Goal: Task Accomplishment & Management: Complete application form

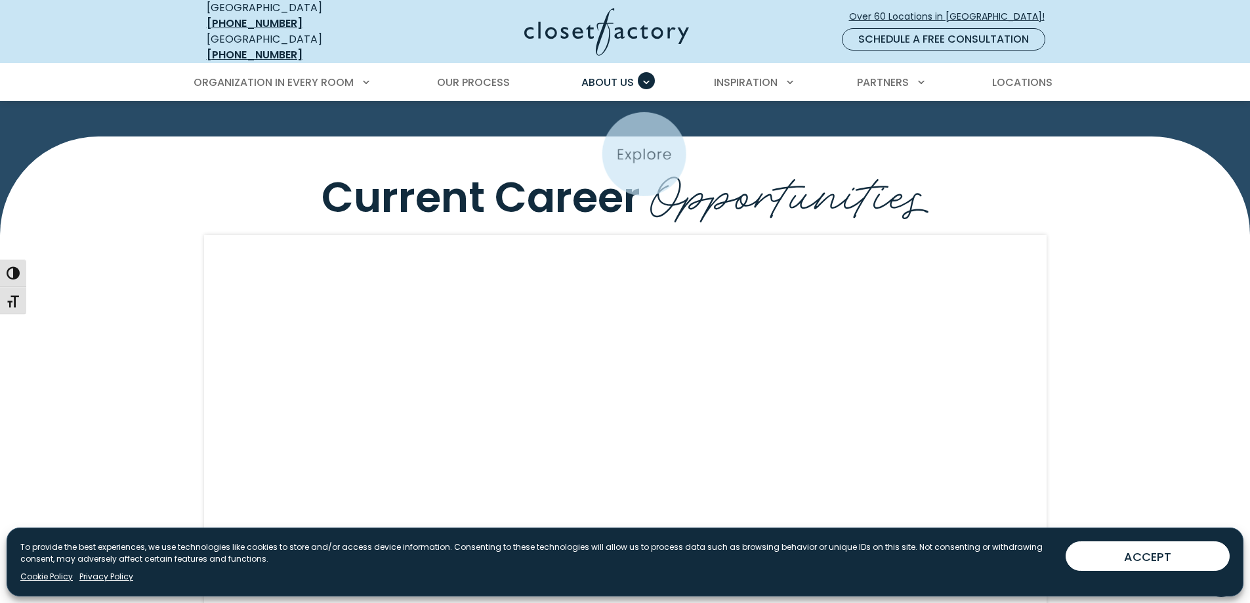
scroll to position [919, 0]
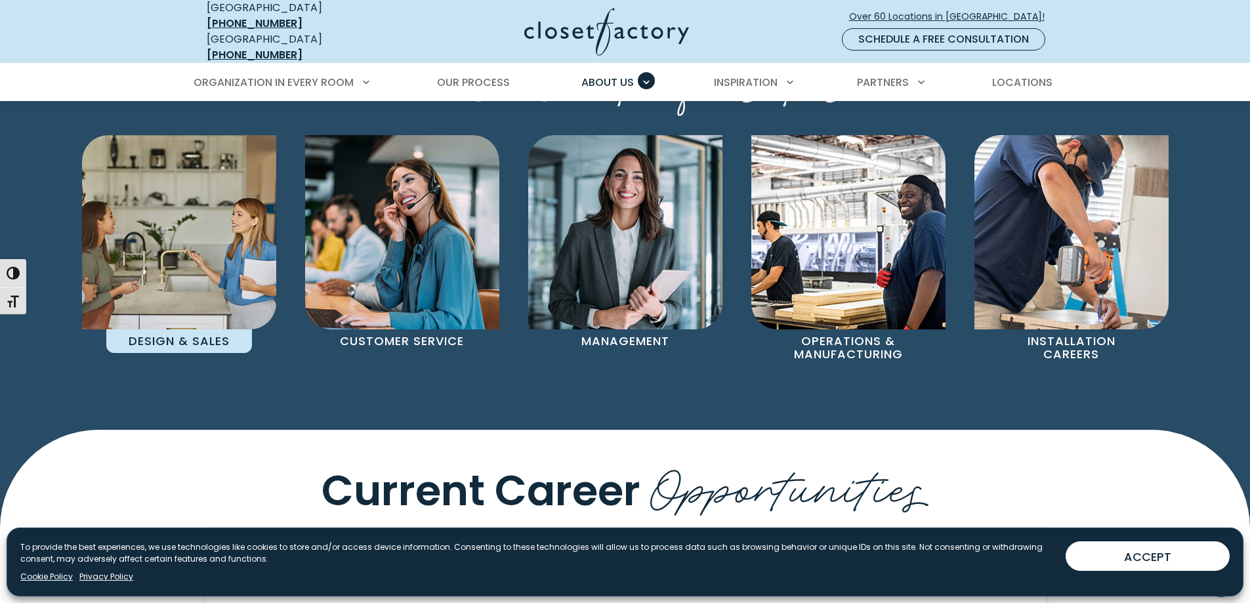
click at [184, 338] on p "Design & Sales" at bounding box center [179, 341] width 146 height 24
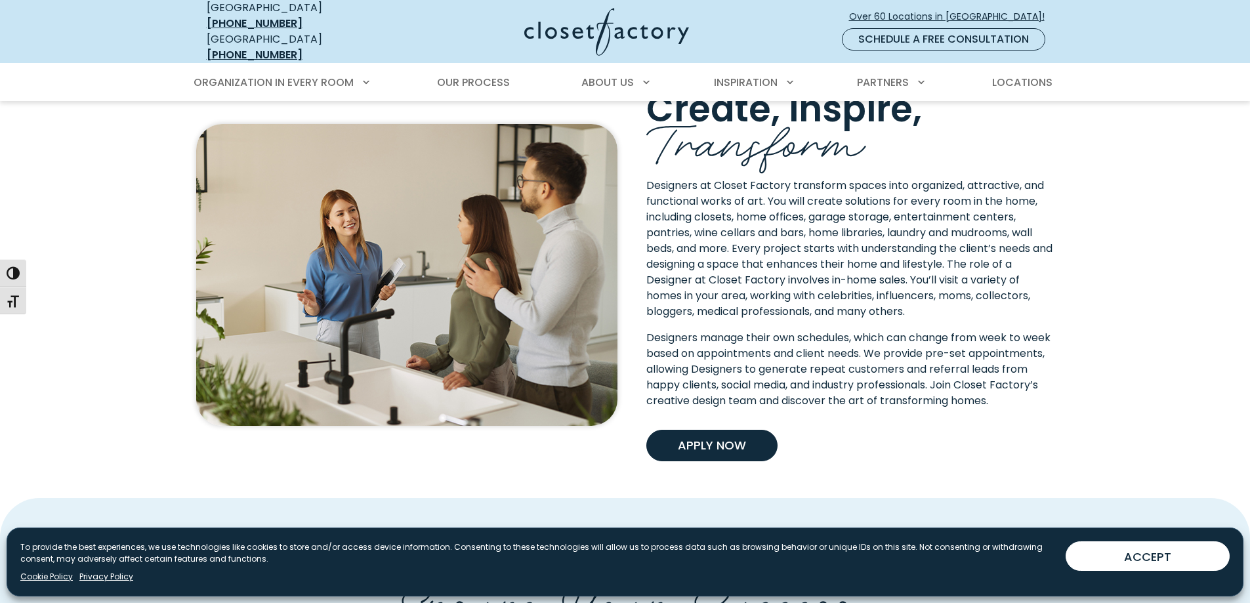
scroll to position [656, 0]
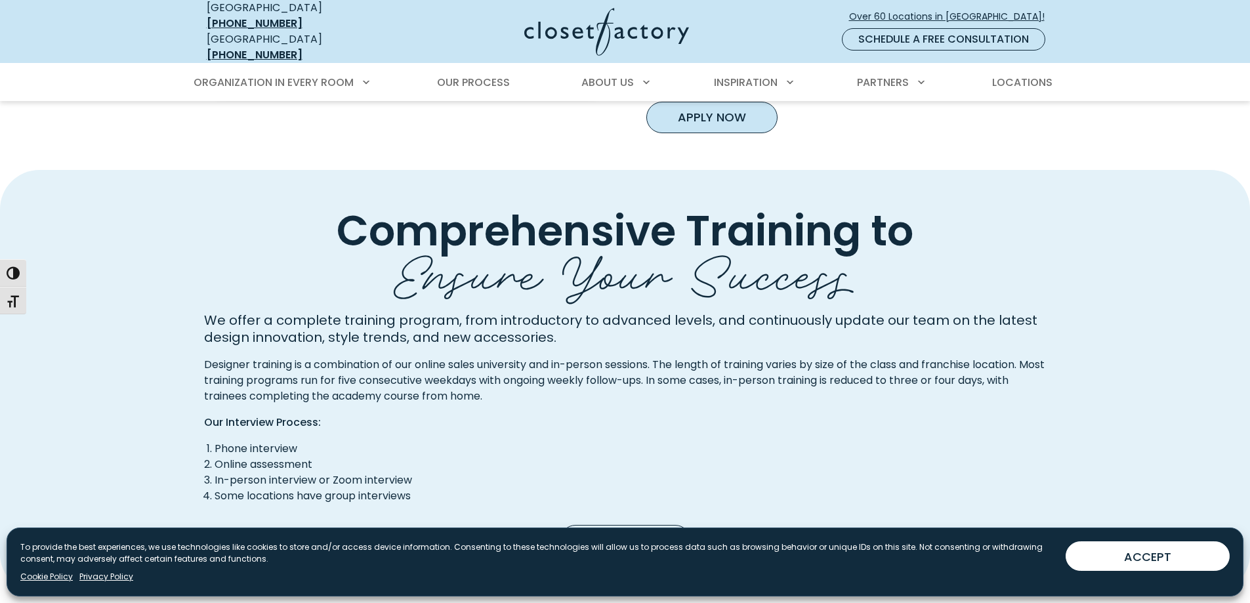
click at [728, 129] on link "Apply Now" at bounding box center [711, 118] width 131 height 32
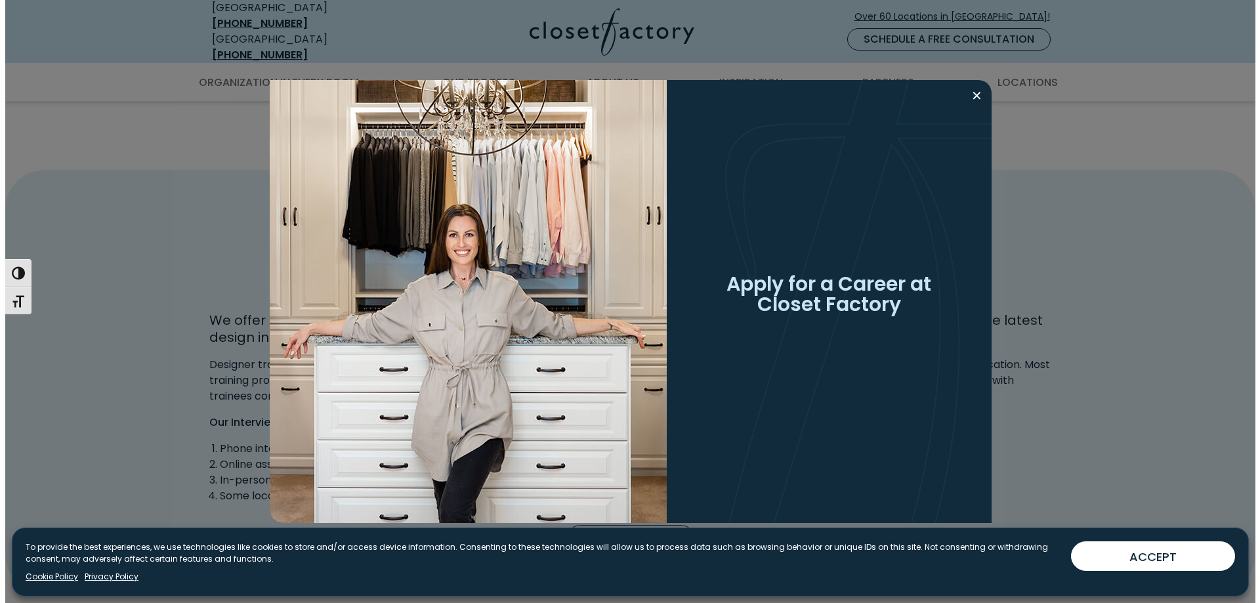
scroll to position [657, 0]
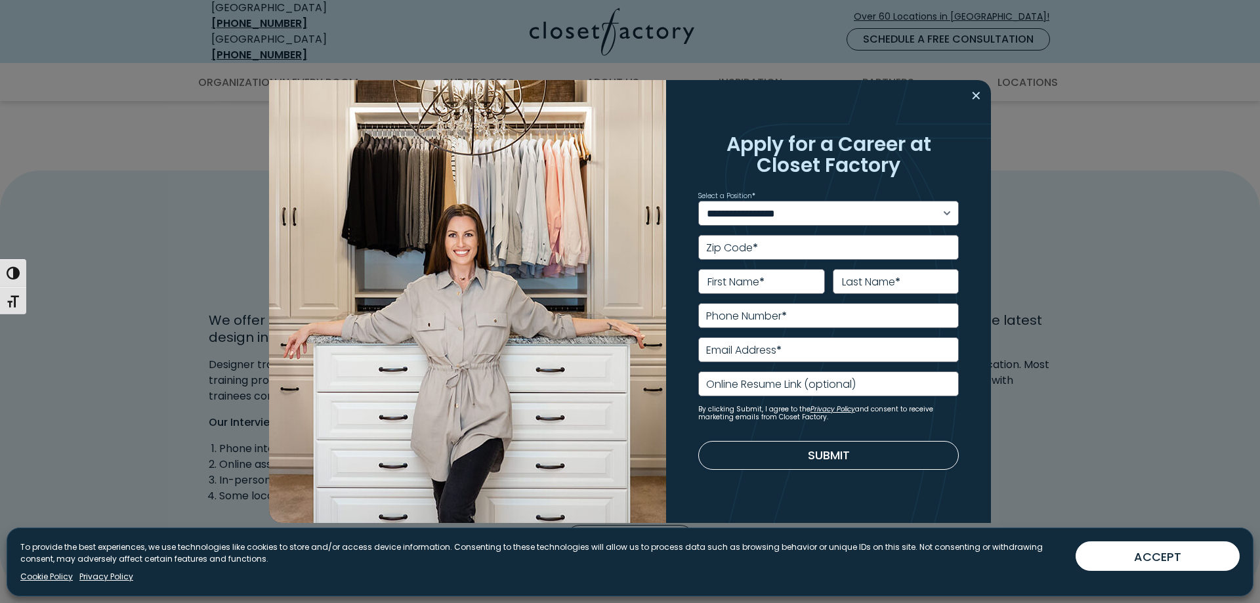
click at [972, 91] on button "Close modal" at bounding box center [976, 95] width 19 height 21
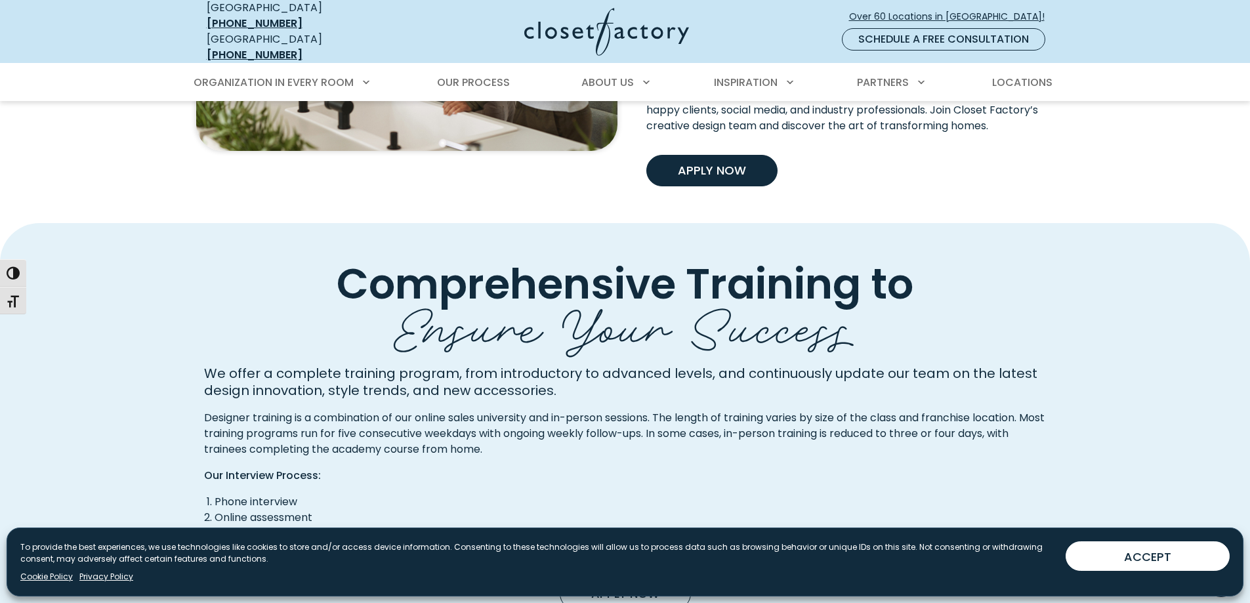
scroll to position [394, 0]
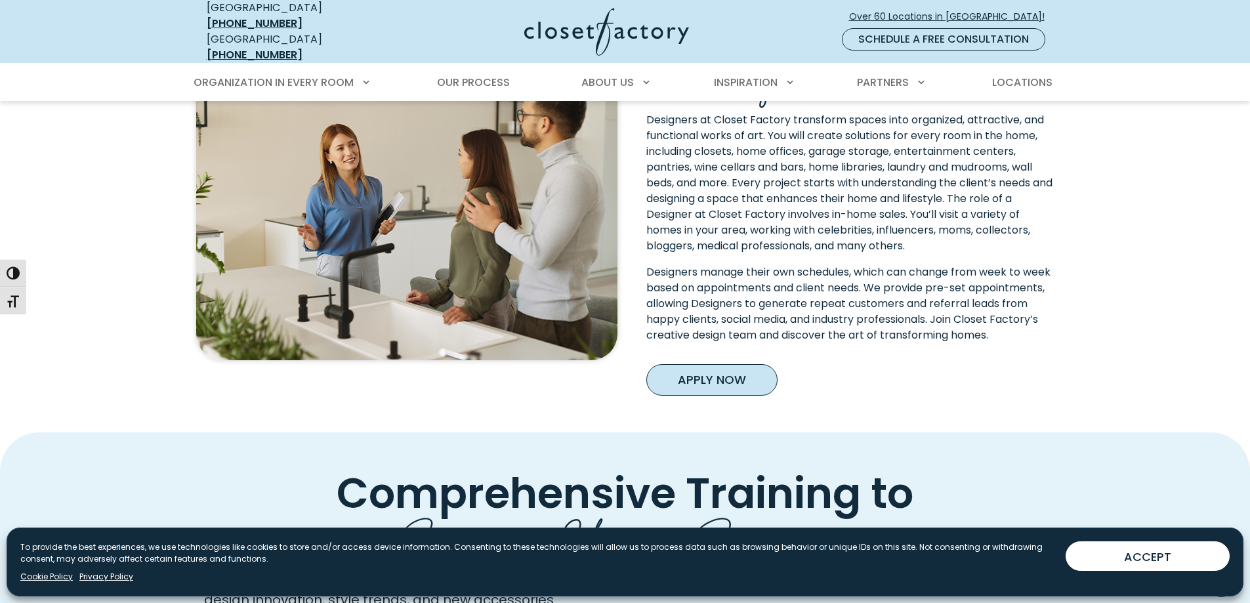
click at [695, 383] on link "Apply Now" at bounding box center [711, 380] width 131 height 32
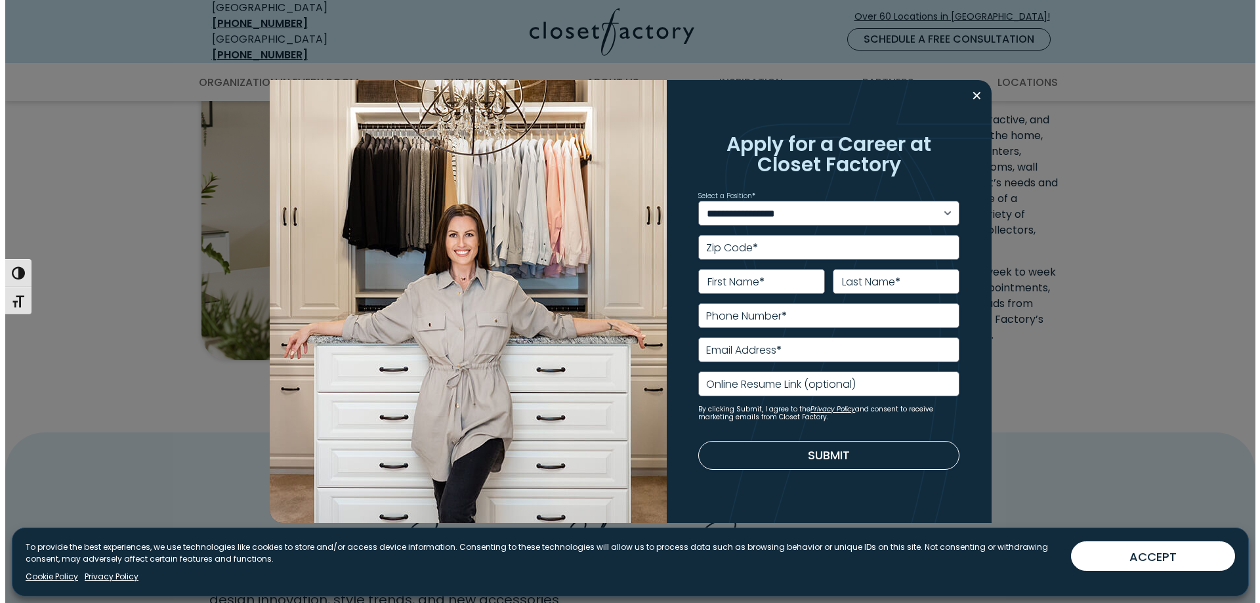
scroll to position [394, 0]
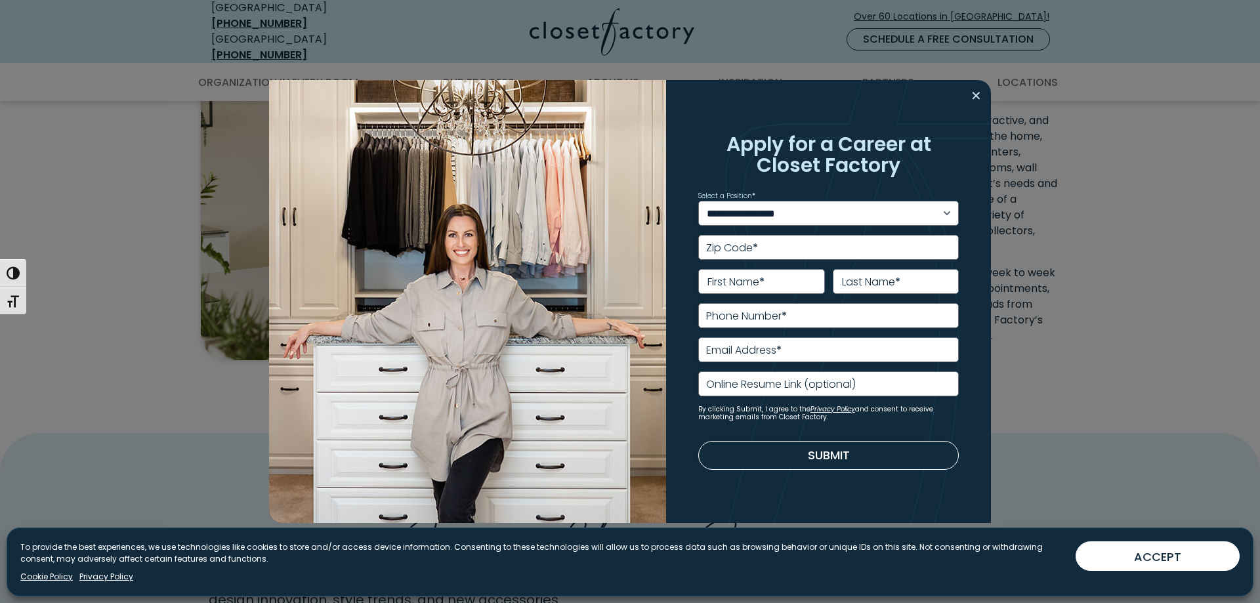
click at [975, 95] on button "Close modal" at bounding box center [976, 95] width 19 height 21
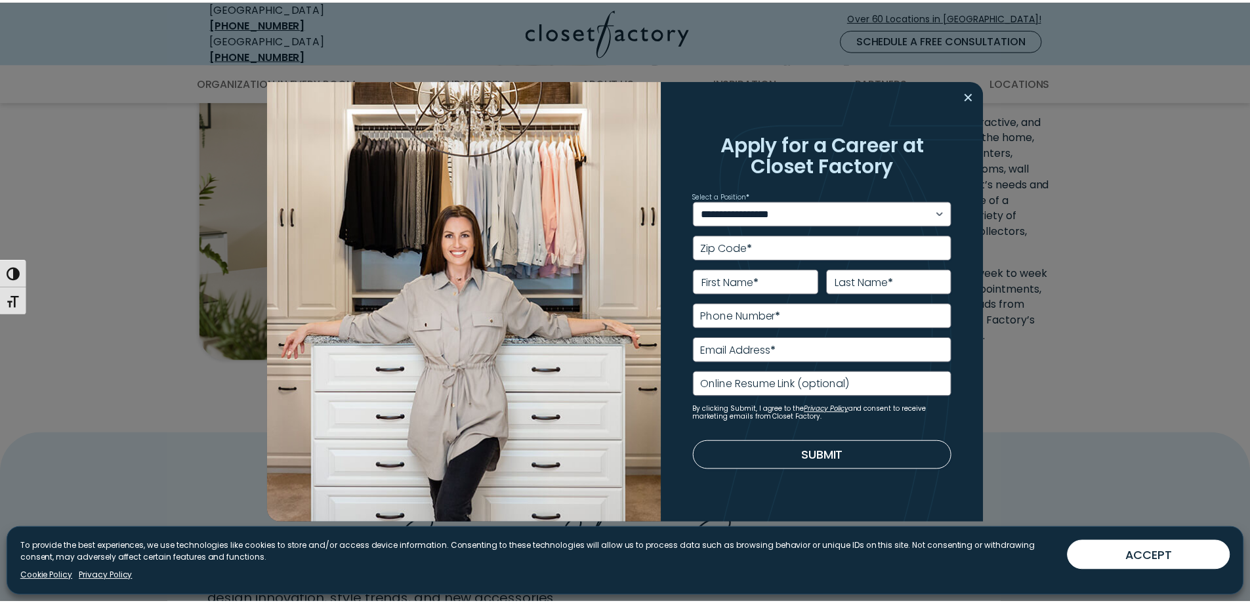
scroll to position [394, 0]
